Goal: Information Seeking & Learning: Learn about a topic

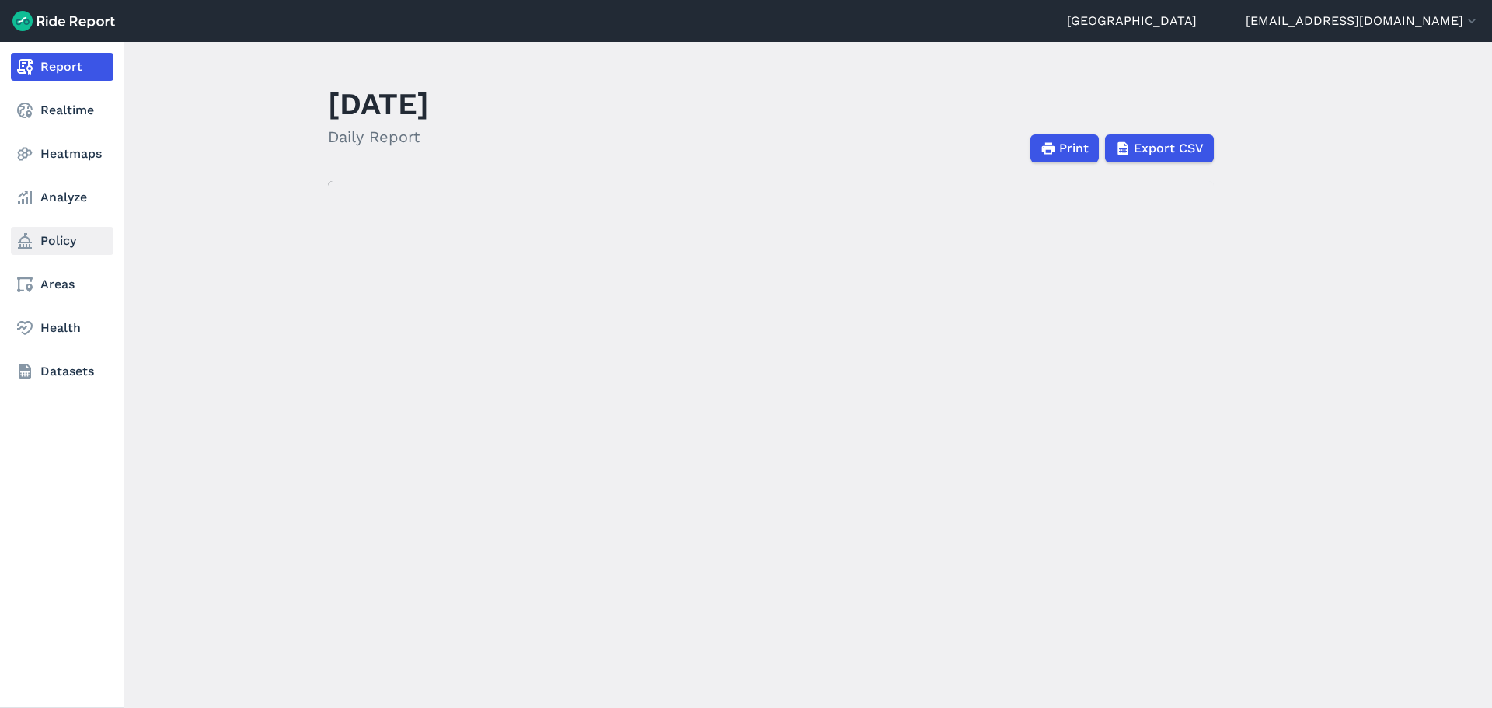
click at [51, 245] on link "Policy" at bounding box center [62, 241] width 103 height 28
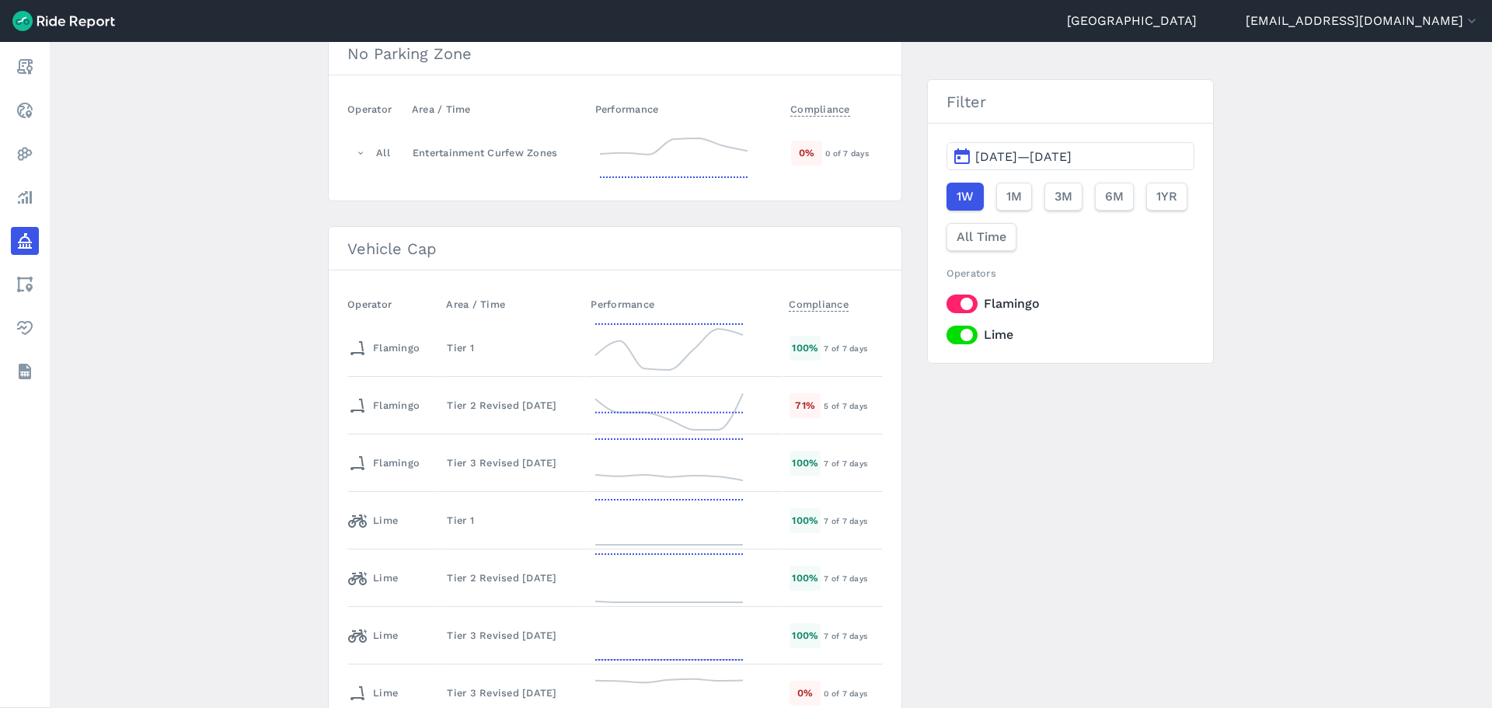
scroll to position [435, 0]
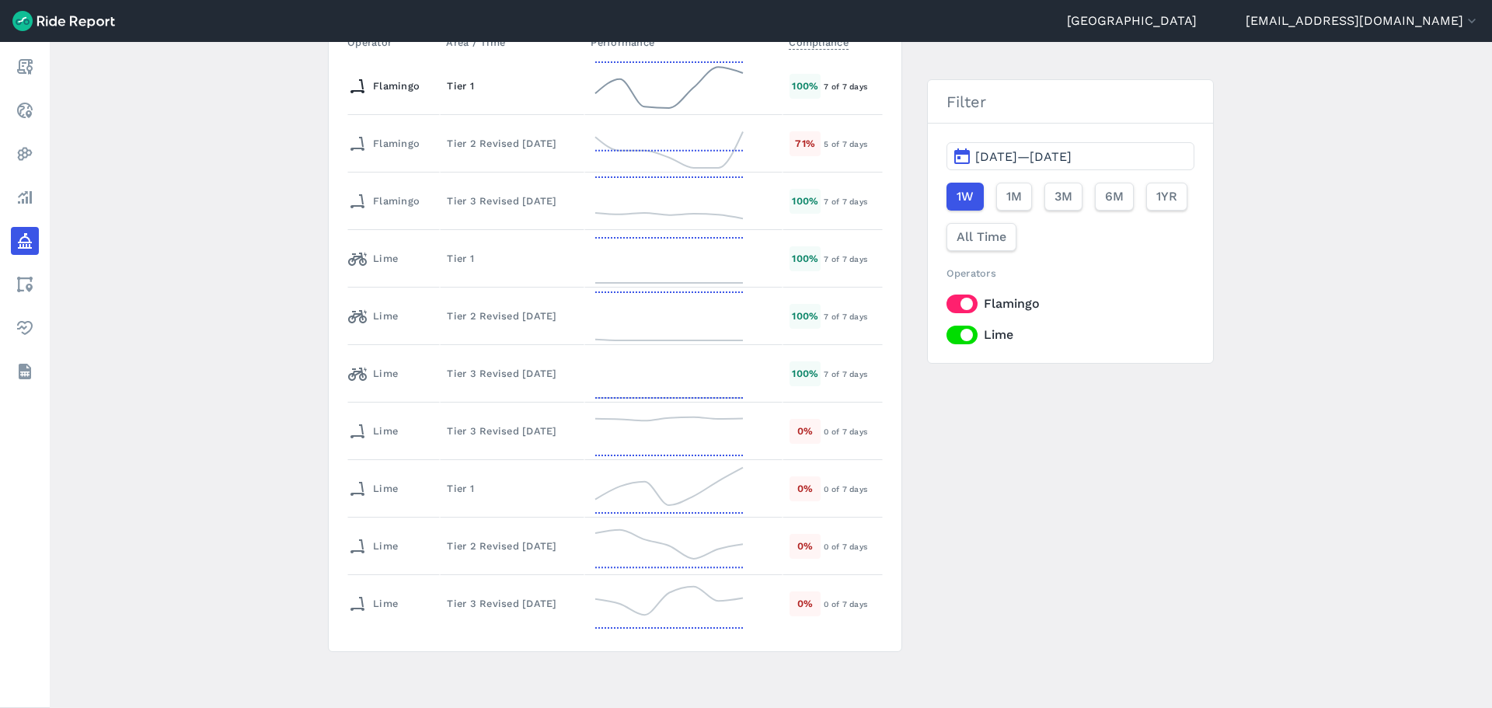
click at [503, 89] on div "Tier 1" at bounding box center [512, 85] width 131 height 15
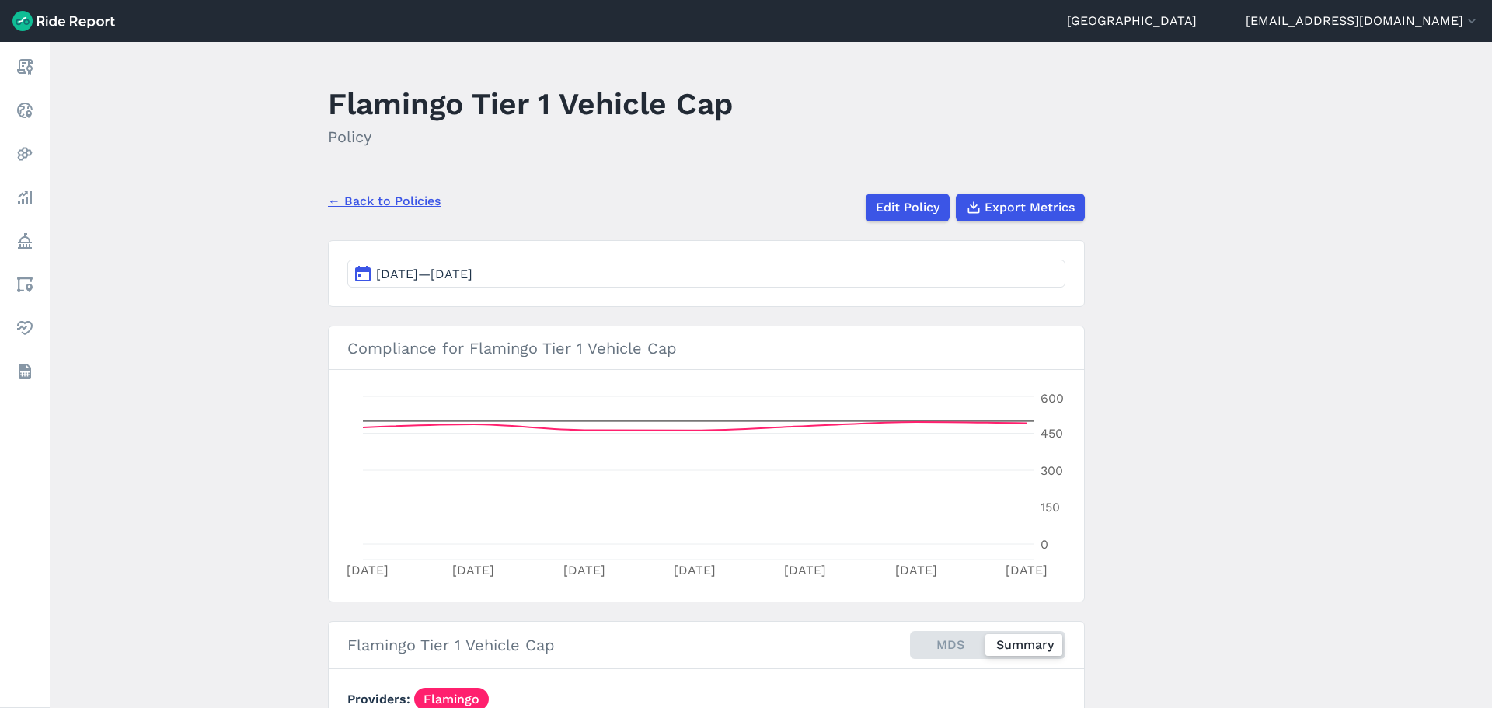
click at [472, 273] on span "[DATE]—[DATE]" at bounding box center [424, 273] width 96 height 15
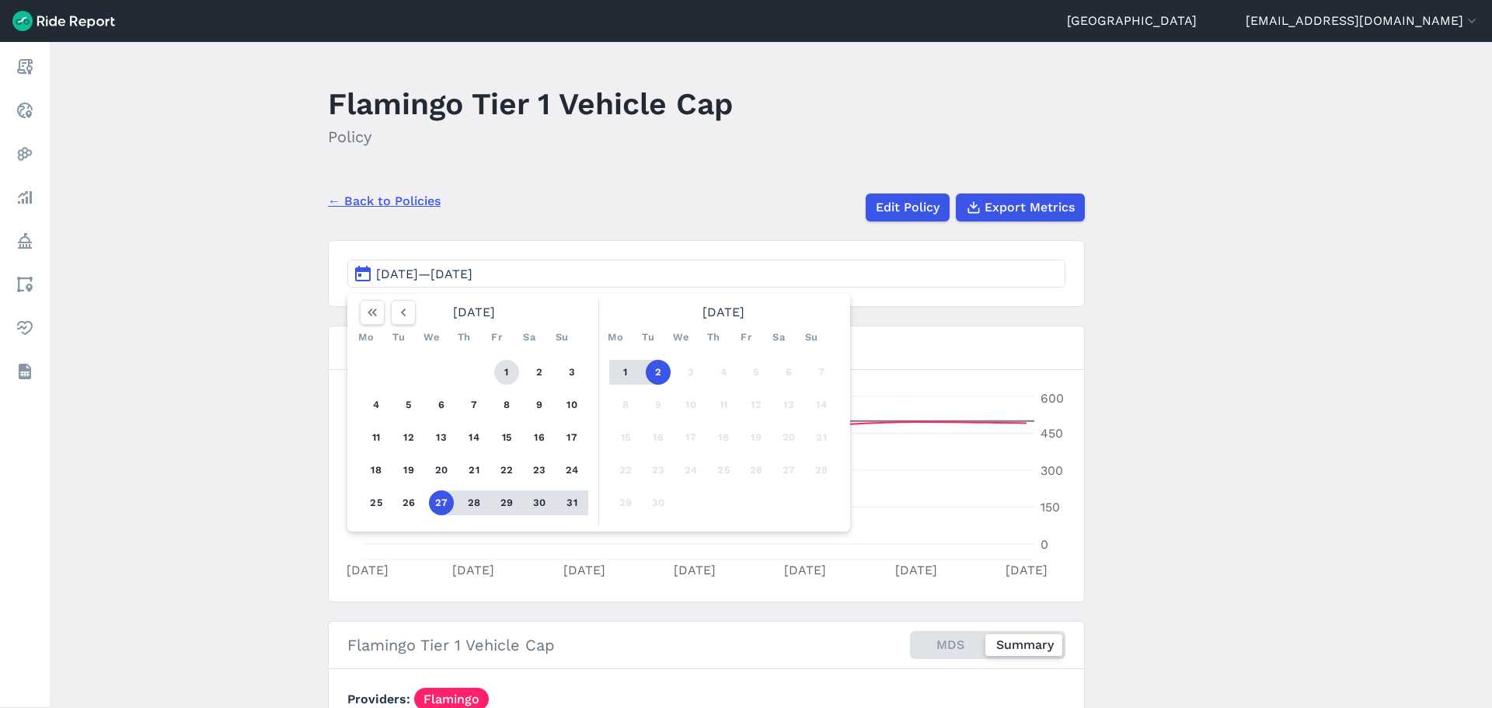
click at [502, 364] on button "1" at bounding box center [506, 372] width 25 height 25
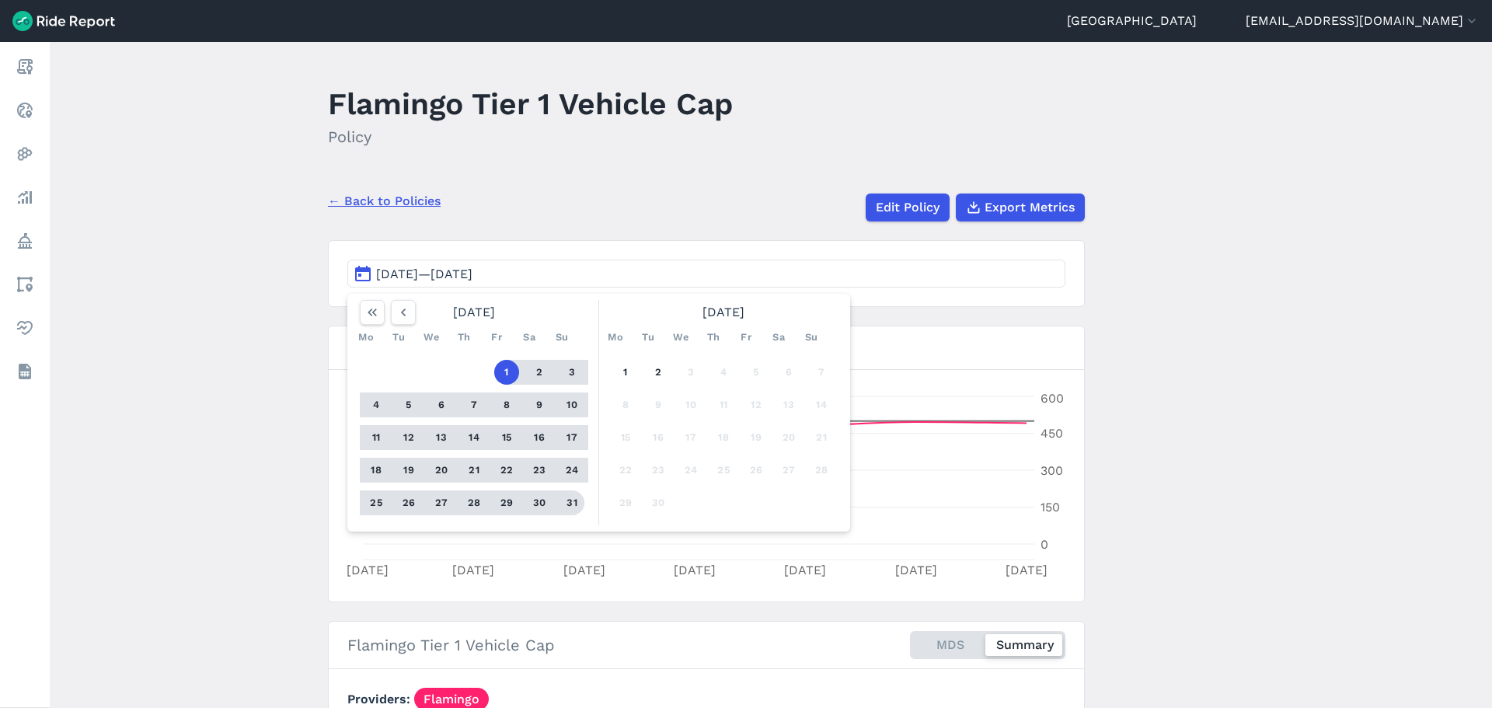
click at [576, 510] on button "31" at bounding box center [571, 502] width 25 height 25
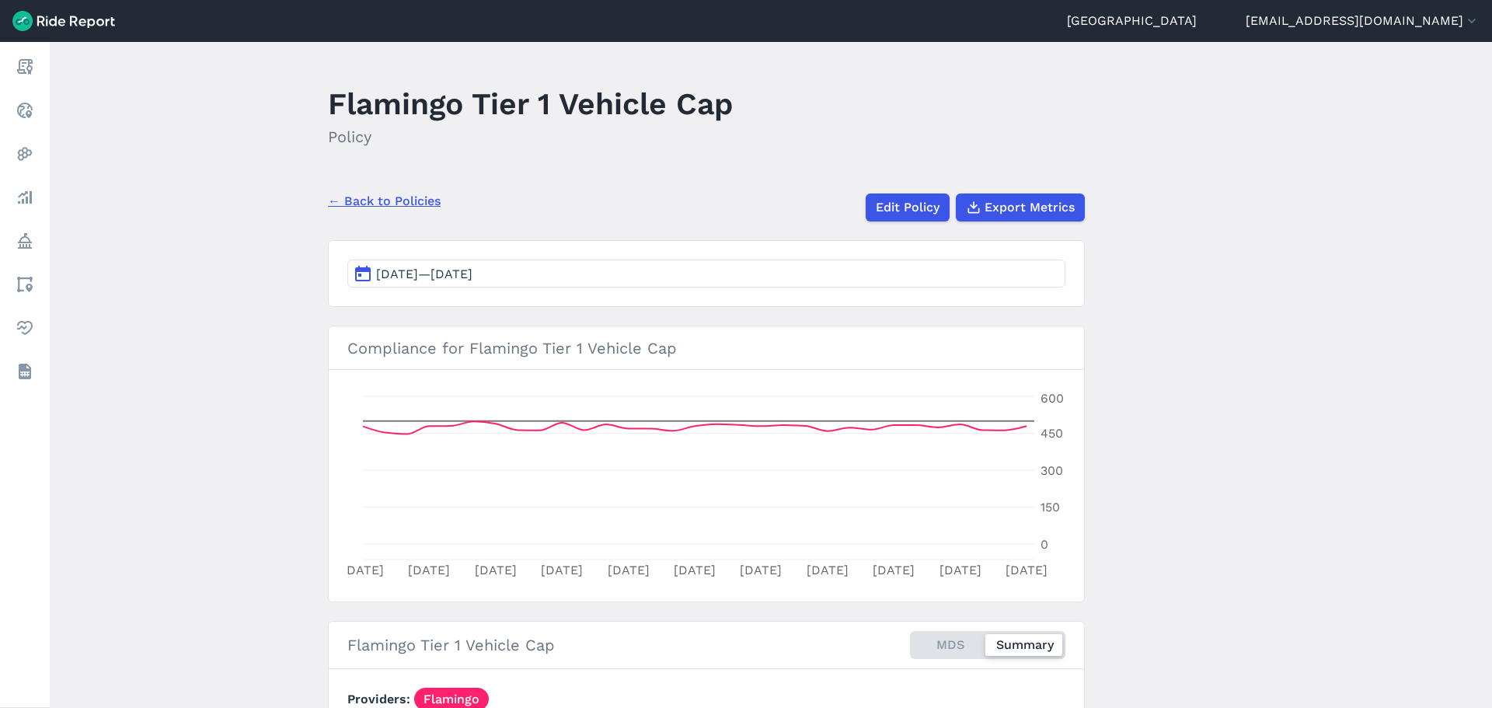
click at [246, 417] on main "Flamingo Tier 1 Vehicle Cap Policy ← Back to Policies Edit Policy Export Metric…" at bounding box center [771, 375] width 1442 height 666
click at [437, 202] on link "← Back to Policies" at bounding box center [384, 201] width 113 height 19
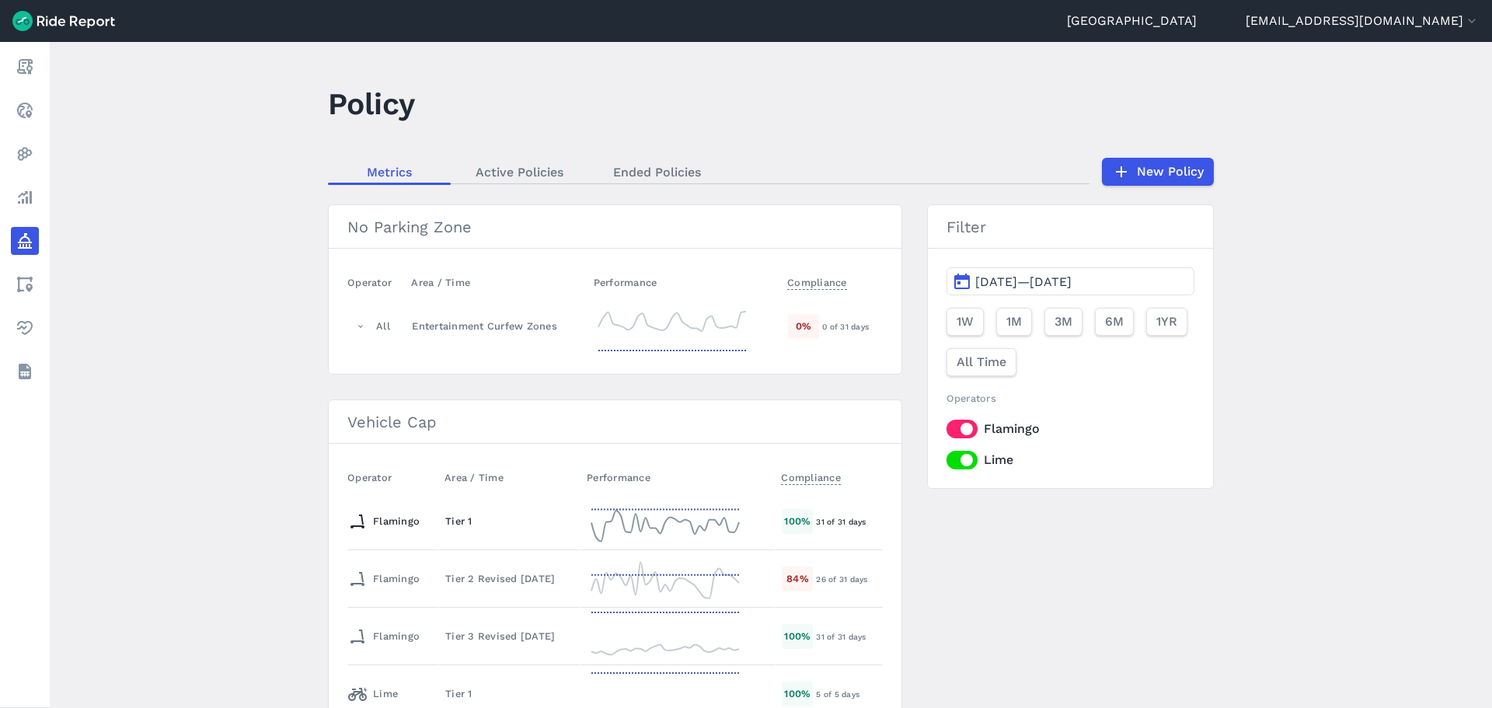
scroll to position [388, 0]
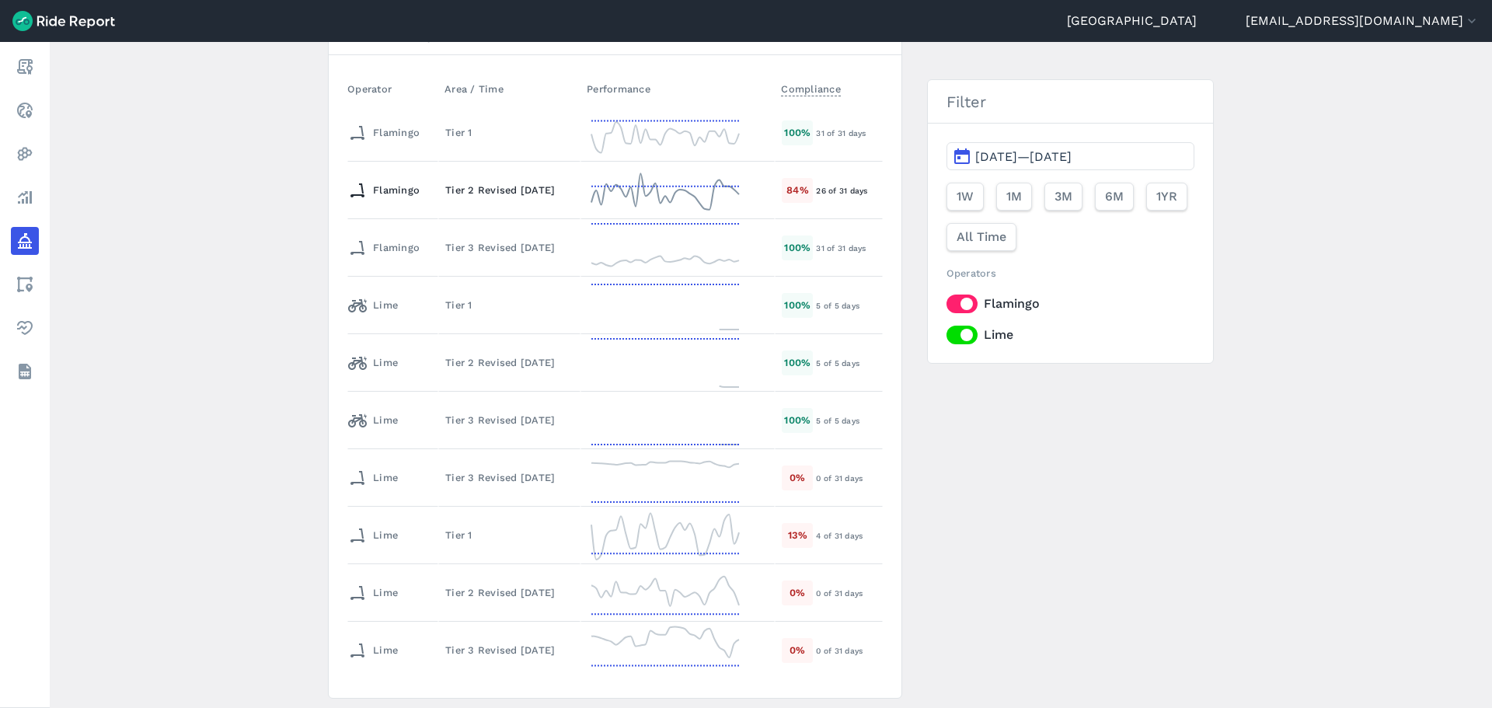
click at [483, 182] on td "Tier 2 Revised [DATE]" at bounding box center [509, 190] width 142 height 57
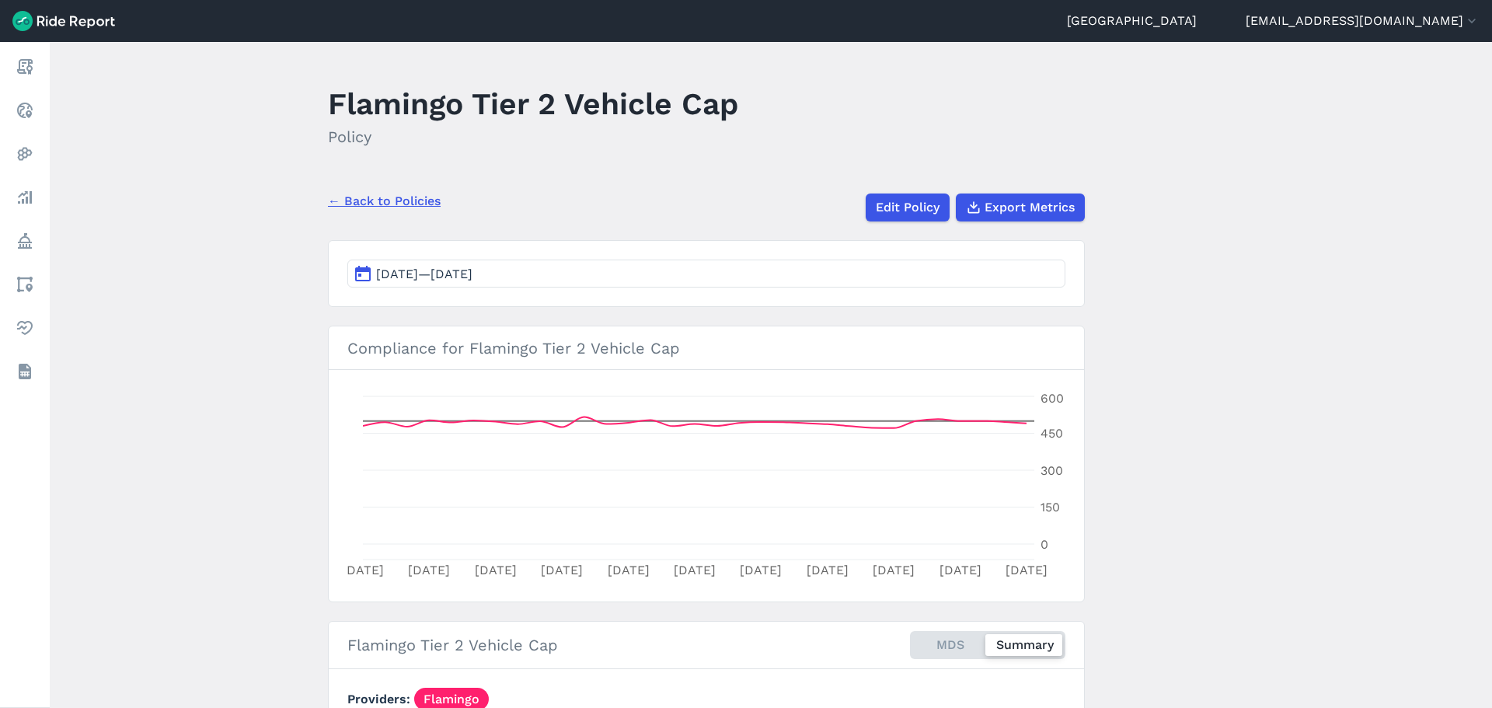
click at [393, 203] on link "← Back to Policies" at bounding box center [384, 201] width 113 height 19
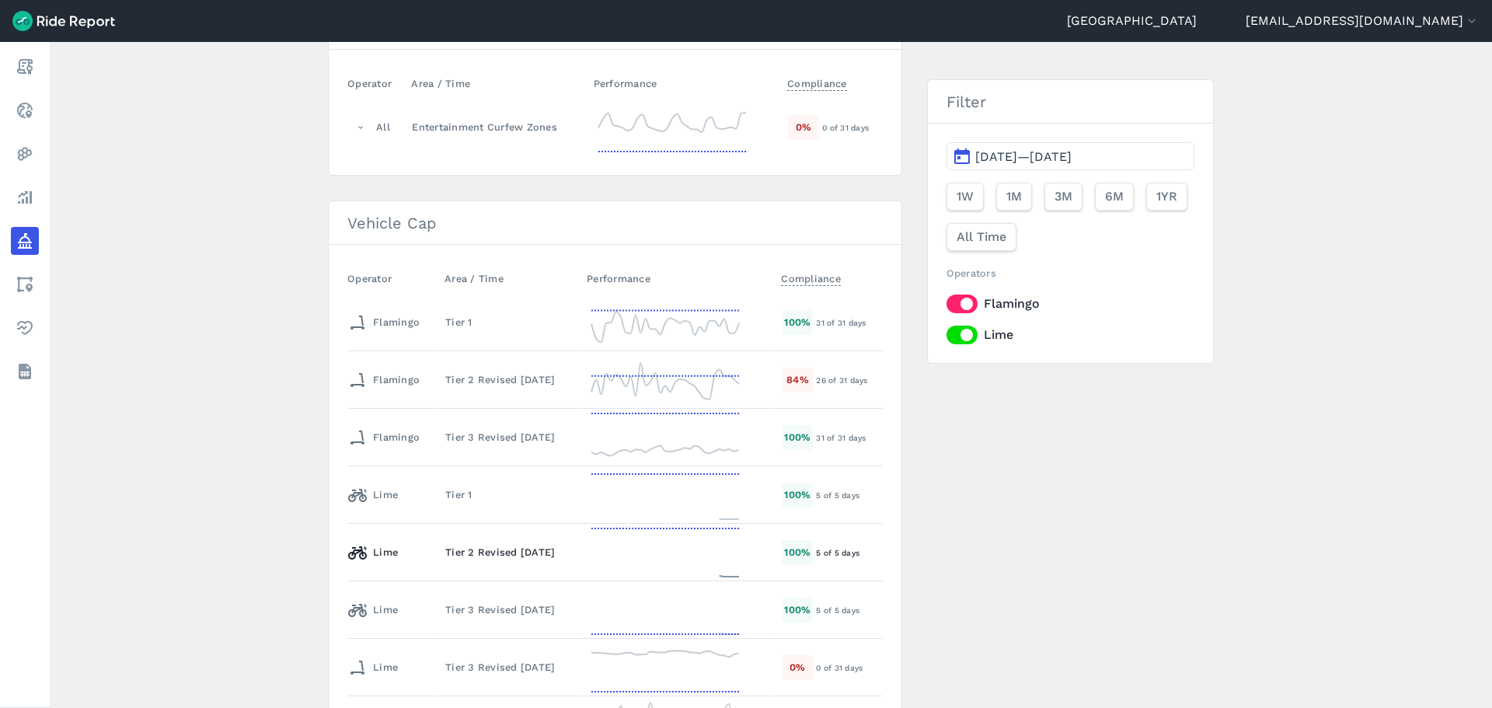
scroll to position [311, 0]
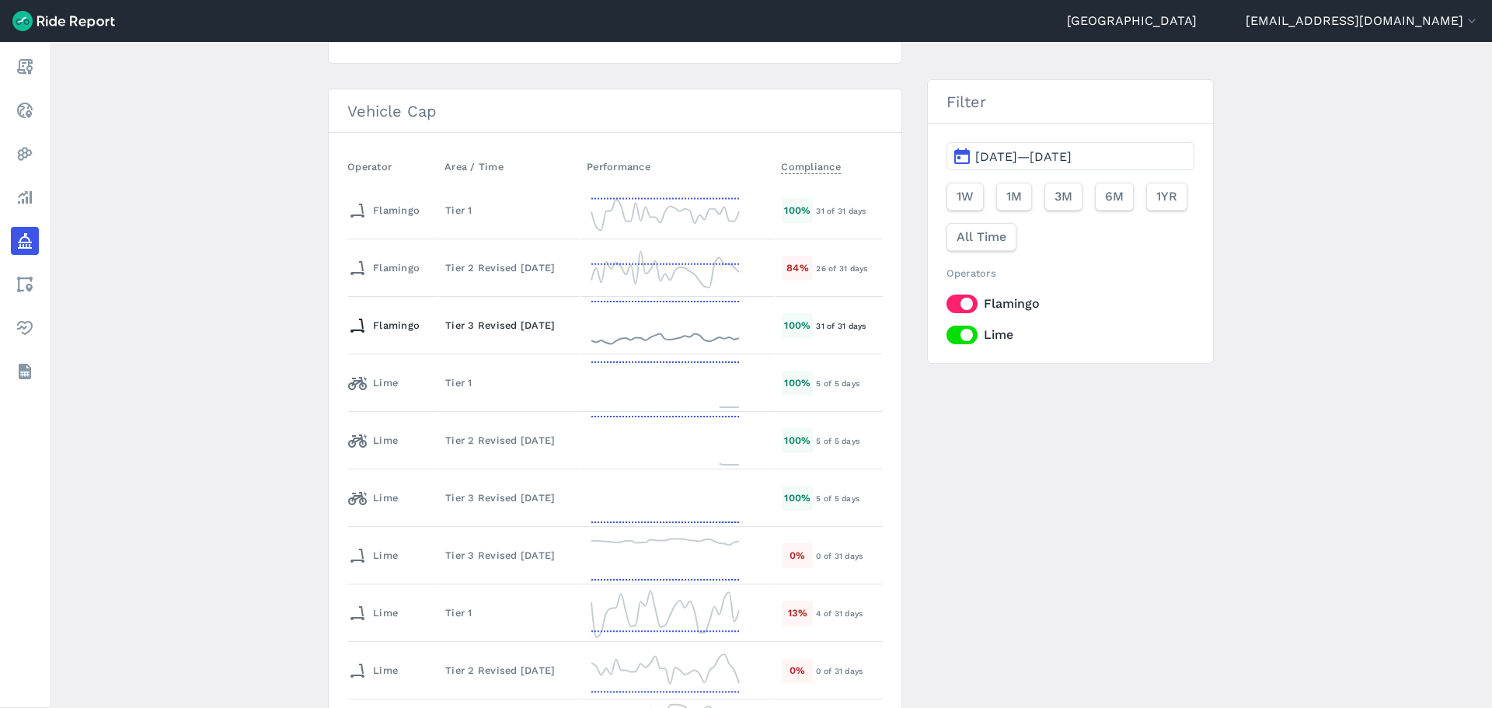
click at [476, 322] on div "Tier 3 Revised [DATE]" at bounding box center [509, 325] width 128 height 15
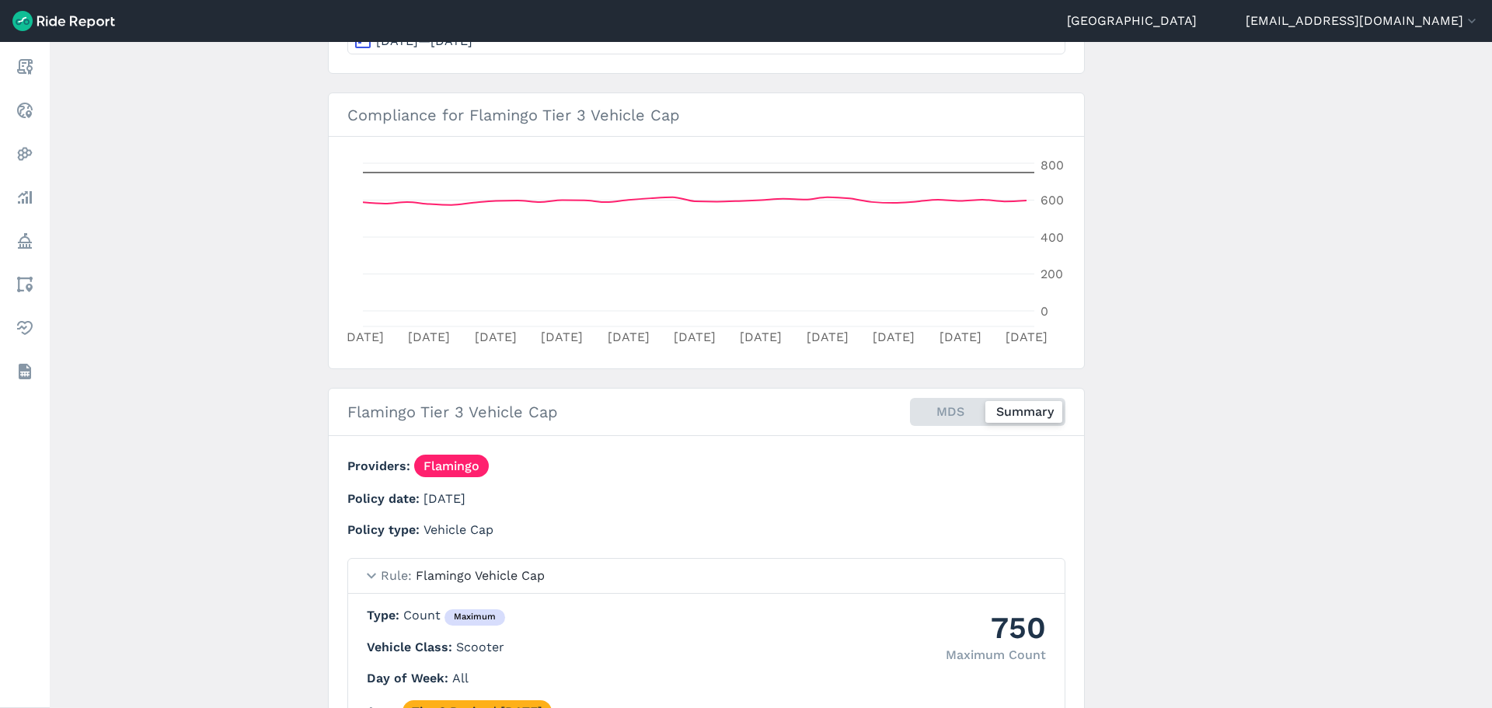
scroll to position [78, 0]
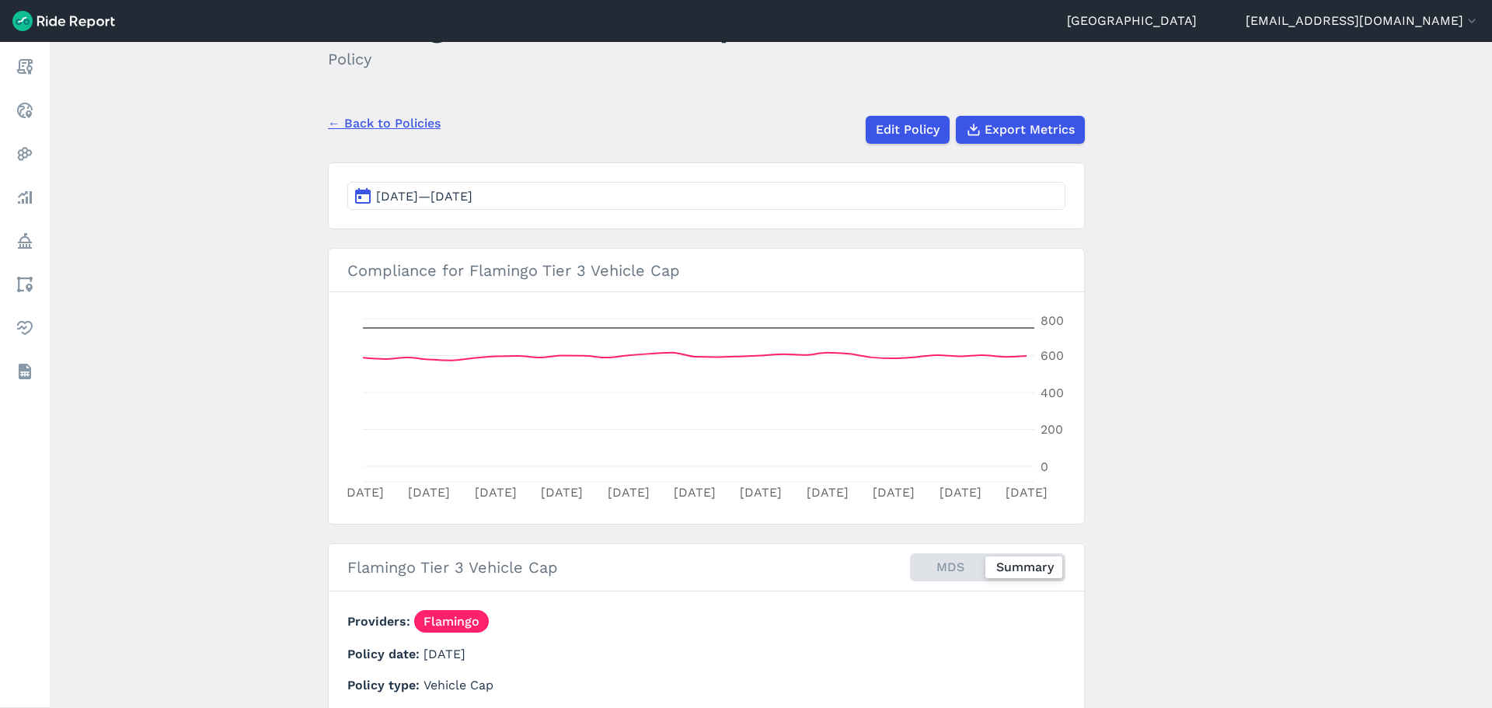
click at [384, 114] on link "← Back to Policies" at bounding box center [384, 123] width 113 height 19
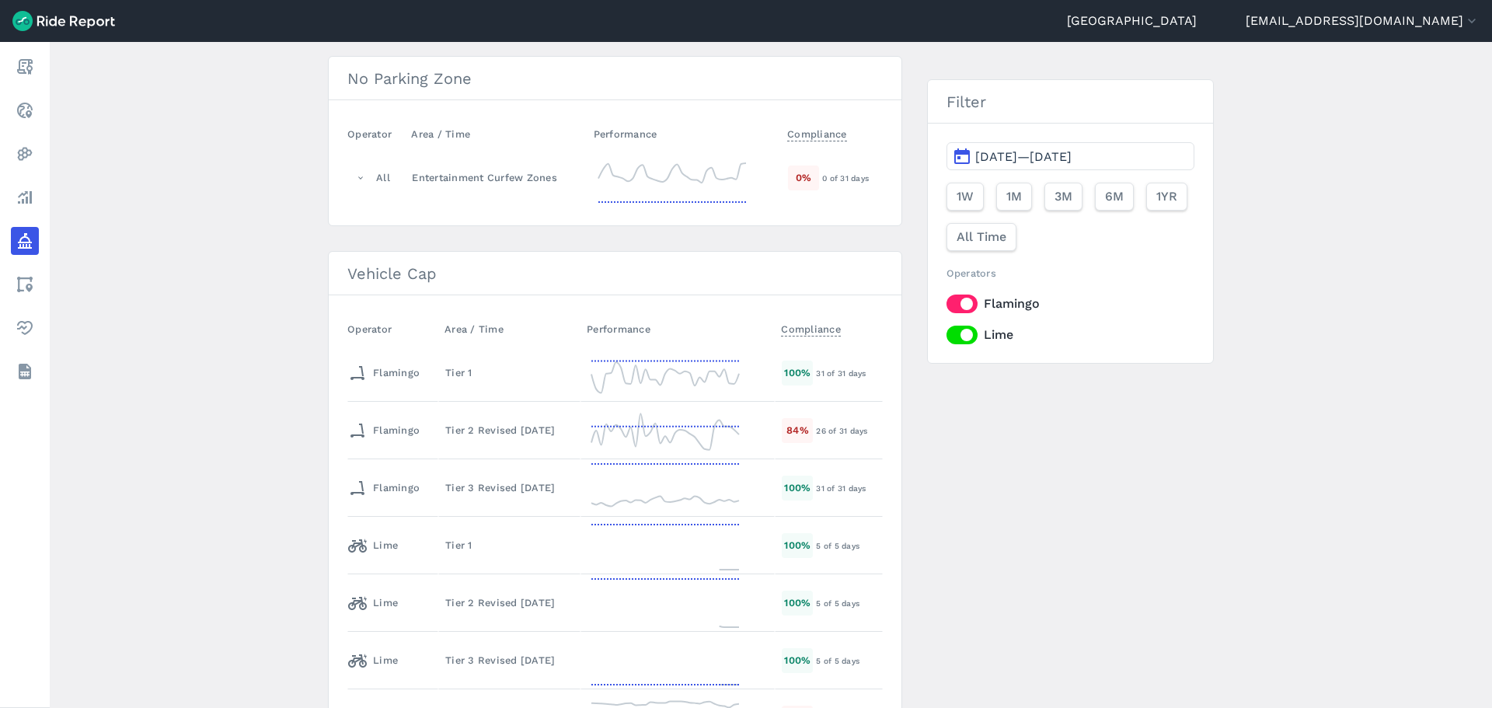
scroll to position [311, 0]
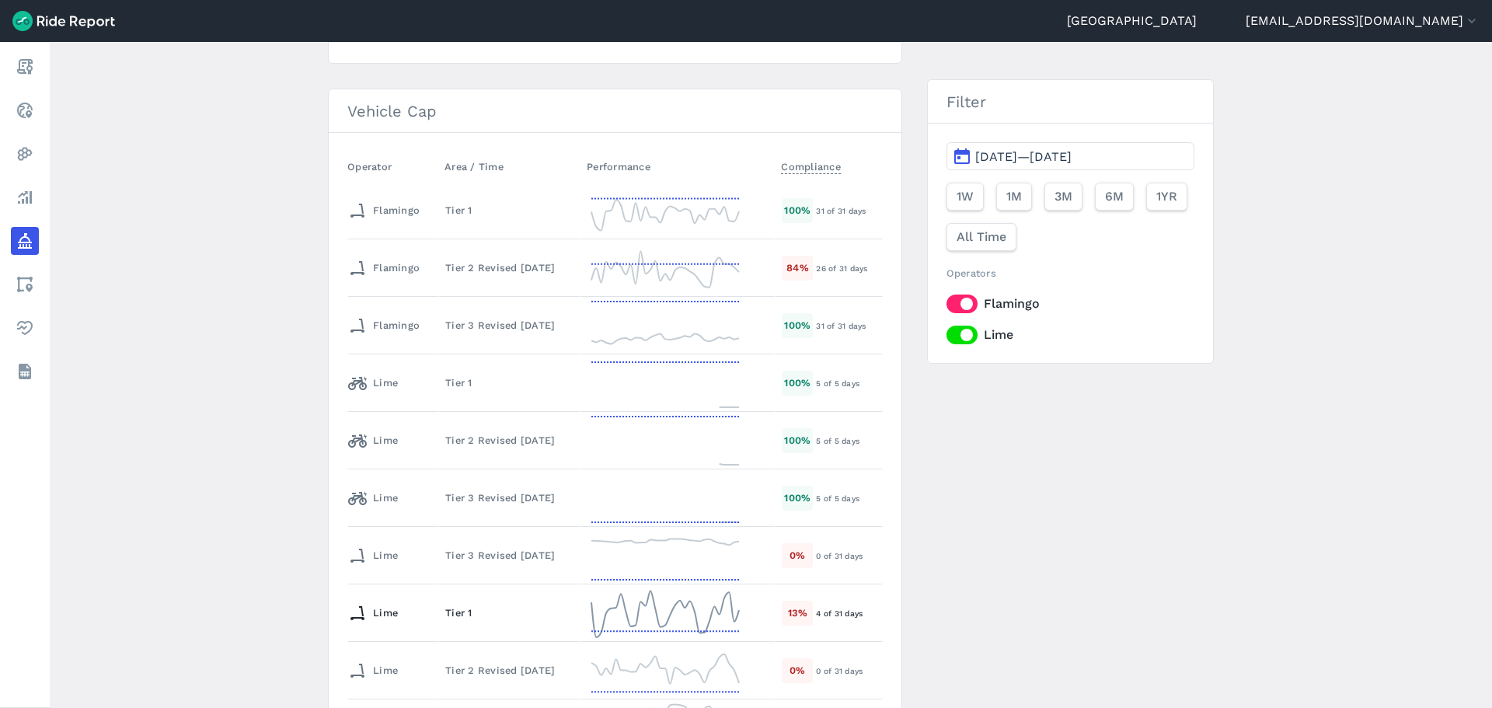
click at [468, 616] on div "Tier 1" at bounding box center [509, 612] width 128 height 15
